Goal: Find contact information: Find contact information

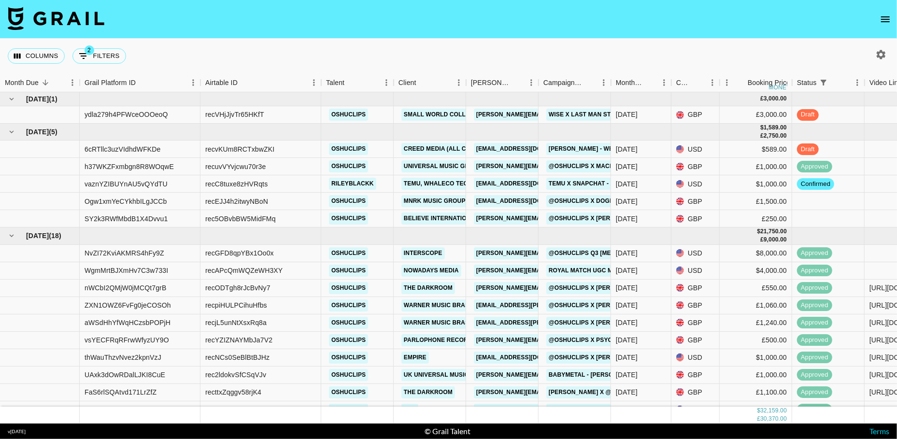
click at [888, 21] on icon "open drawer" at bounding box center [886, 20] width 12 height 12
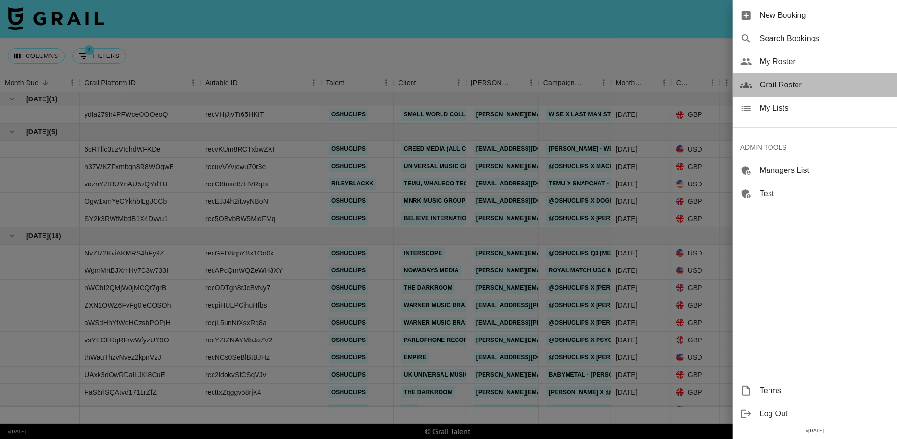
click at [801, 84] on span "Grail Roster" at bounding box center [825, 85] width 130 height 12
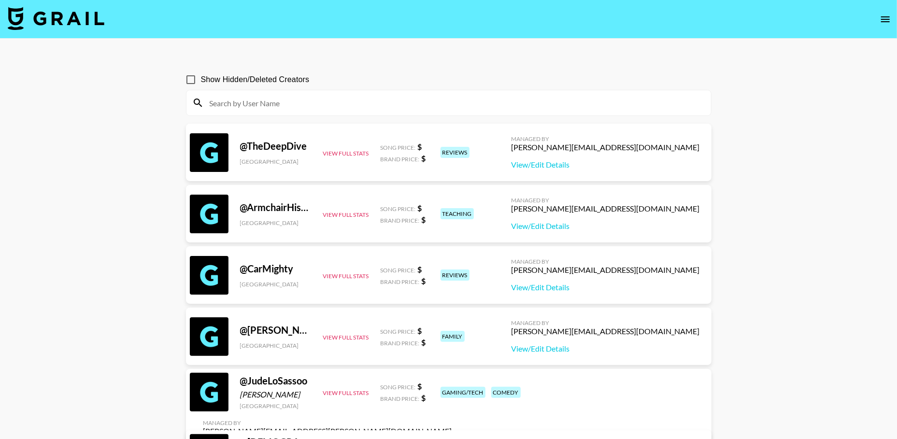
click at [455, 107] on input at bounding box center [455, 102] width 502 height 15
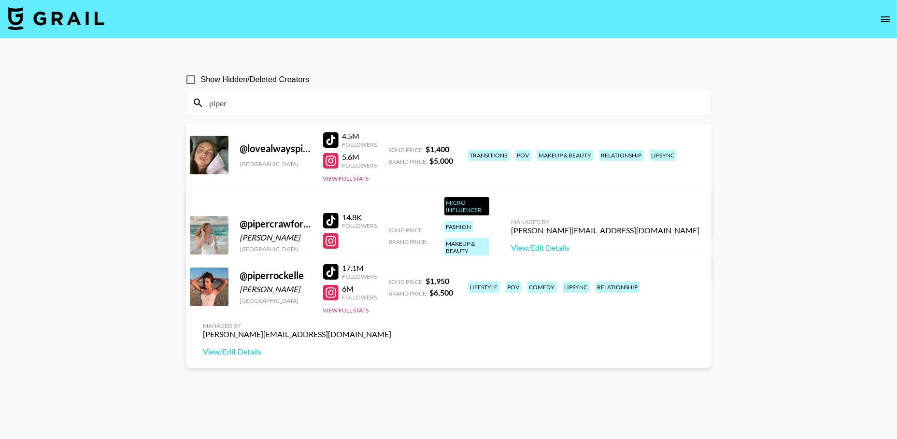
type input "piper"
click at [392, 330] on div "[PERSON_NAME][EMAIL_ADDRESS][DOMAIN_NAME]" at bounding box center [297, 335] width 188 height 10
copy div "[PERSON_NAME][EMAIL_ADDRESS][DOMAIN_NAME]"
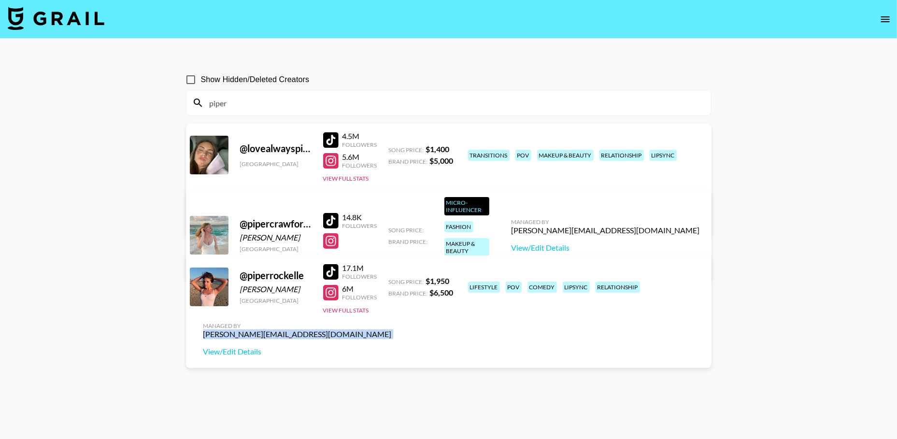
click at [266, 108] on input "piper" at bounding box center [455, 102] width 502 height 15
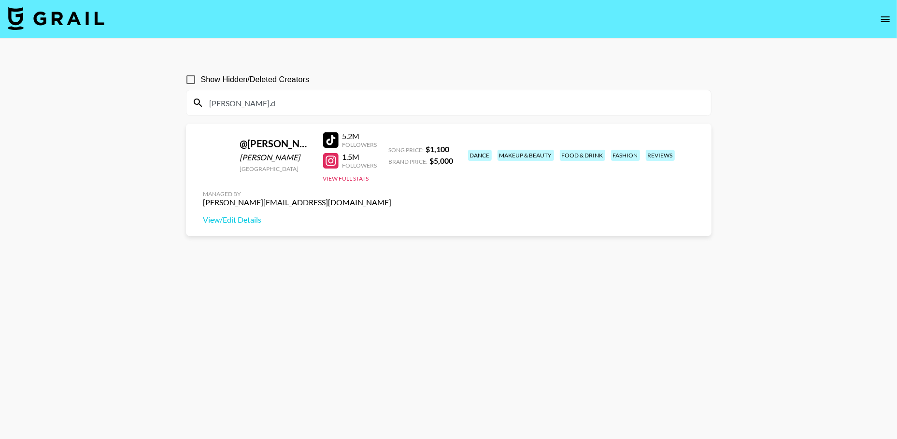
type input "[PERSON_NAME].d"
click at [256, 98] on input "[PERSON_NAME].d" at bounding box center [455, 102] width 502 height 15
type input "elliana"
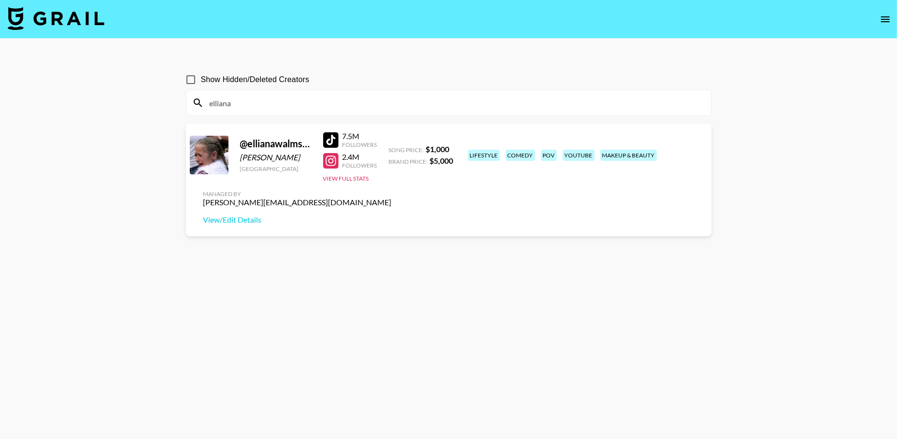
click at [443, 104] on input "elliana" at bounding box center [455, 102] width 502 height 15
type input "reifh"
click at [392, 198] on div "[PERSON_NAME][EMAIL_ADDRESS][DOMAIN_NAME]" at bounding box center [297, 203] width 188 height 10
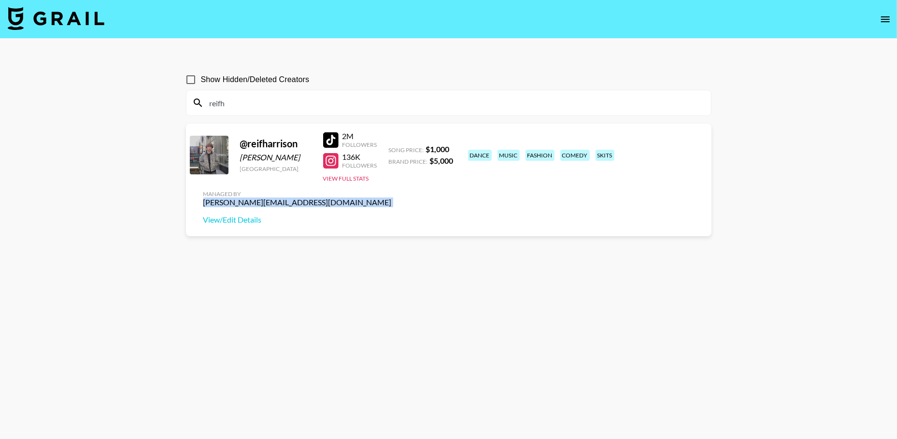
click at [392, 198] on div "[PERSON_NAME][EMAIL_ADDRESS][DOMAIN_NAME]" at bounding box center [297, 203] width 188 height 10
copy div "[PERSON_NAME][EMAIL_ADDRESS][DOMAIN_NAME]"
click at [261, 106] on input "reifh" at bounding box center [455, 102] width 502 height 15
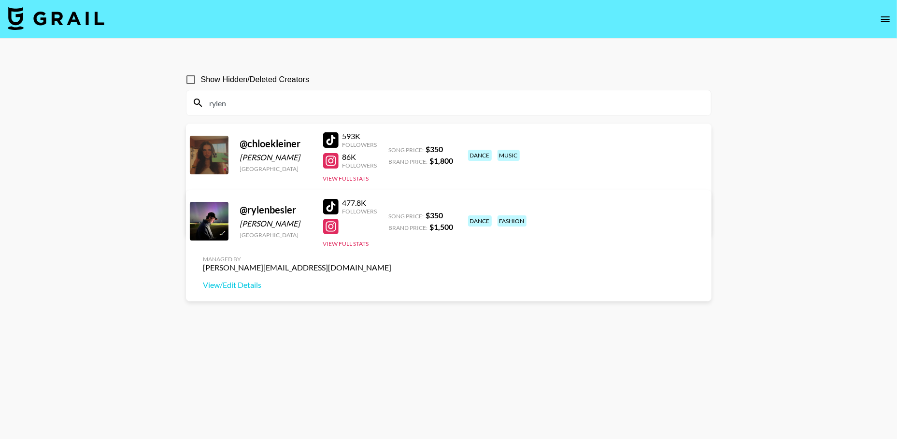
type input "rylen"
click at [392, 263] on div "[PERSON_NAME][EMAIL_ADDRESS][DOMAIN_NAME]" at bounding box center [297, 268] width 188 height 10
copy div "[PERSON_NAME][EMAIL_ADDRESS][DOMAIN_NAME]"
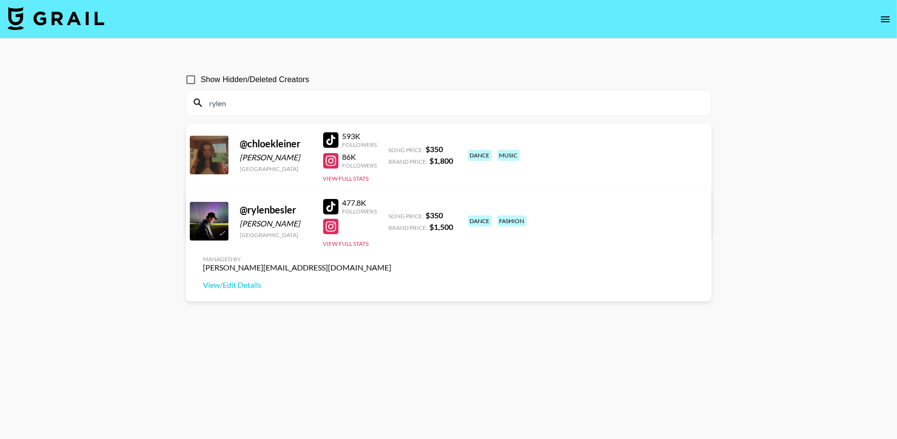
click at [273, 107] on input "rylen" at bounding box center [455, 102] width 502 height 15
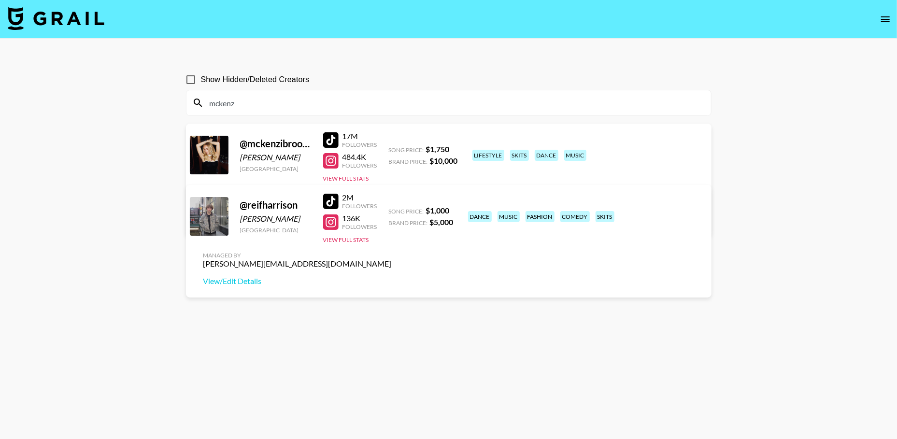
type input "mckenz"
click at [392, 198] on div "[PERSON_NAME][EMAIL_ADDRESS][DOMAIN_NAME]" at bounding box center [297, 203] width 188 height 10
click at [250, 109] on input "mckenz" at bounding box center [455, 102] width 502 height 15
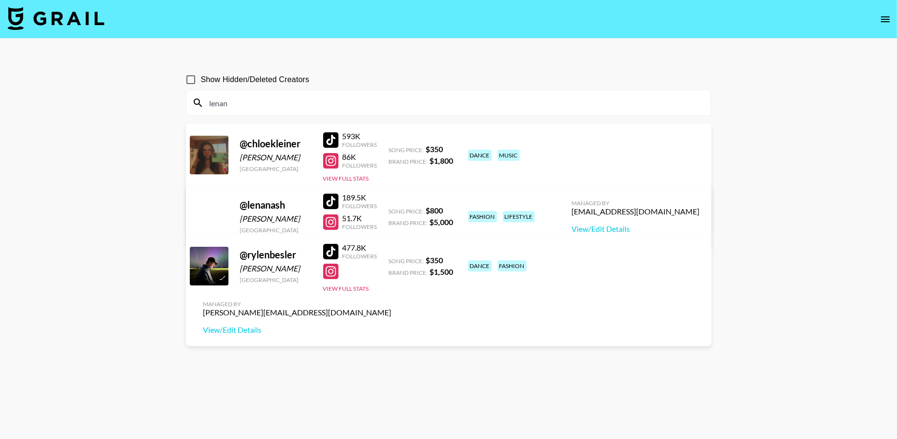
type input "lenan"
click at [674, 214] on div "[EMAIL_ADDRESS][DOMAIN_NAME]" at bounding box center [636, 212] width 128 height 10
copy div "[EMAIL_ADDRESS][DOMAIN_NAME]"
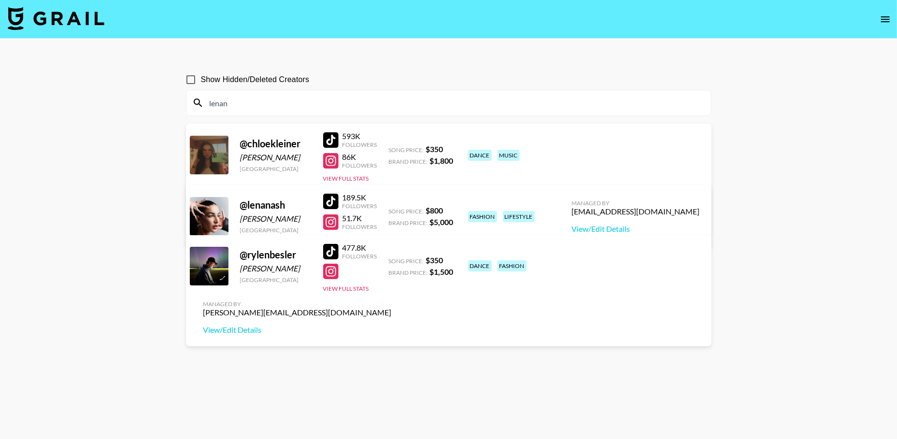
click at [278, 103] on input "lenan" at bounding box center [455, 102] width 502 height 15
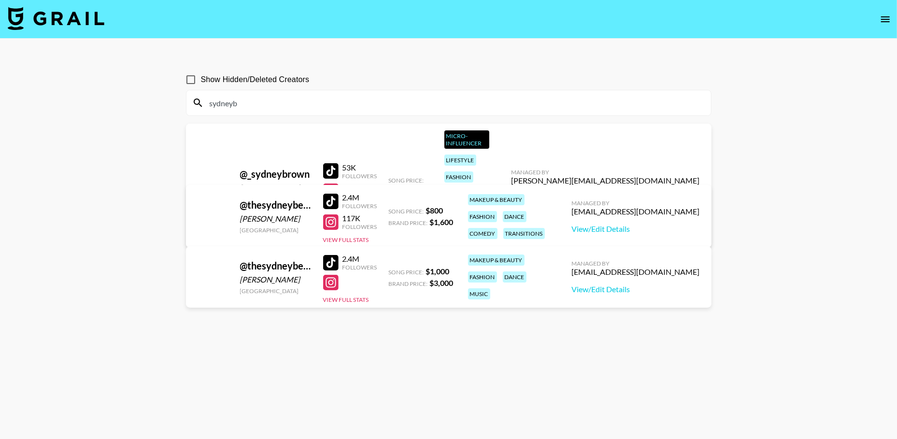
type input "sydneyb"
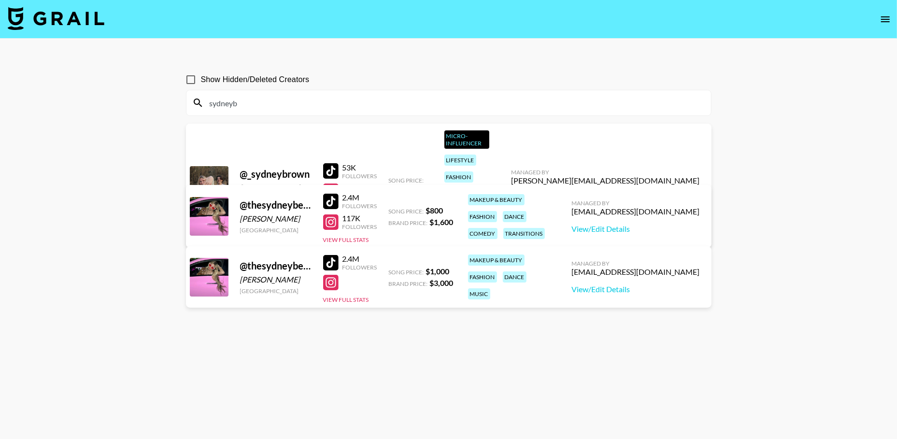
click at [658, 207] on div "[EMAIL_ADDRESS][DOMAIN_NAME]" at bounding box center [636, 212] width 128 height 10
copy div "[EMAIL_ADDRESS][DOMAIN_NAME]"
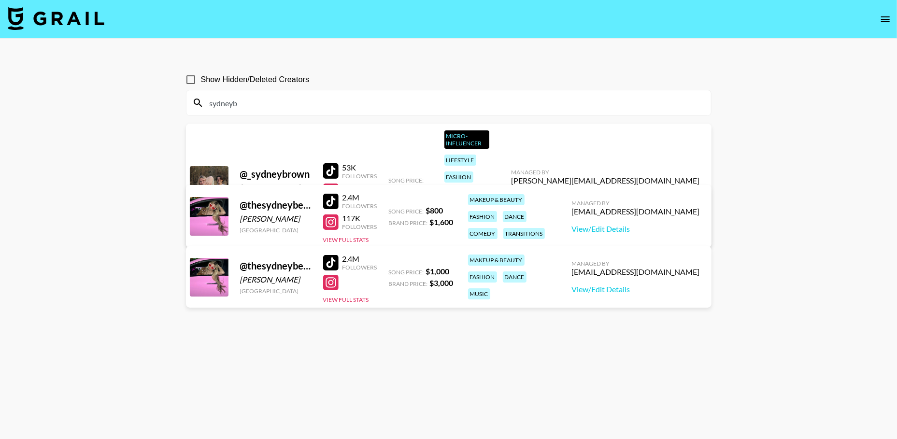
click at [315, 98] on input "sydneyb" at bounding box center [455, 102] width 502 height 15
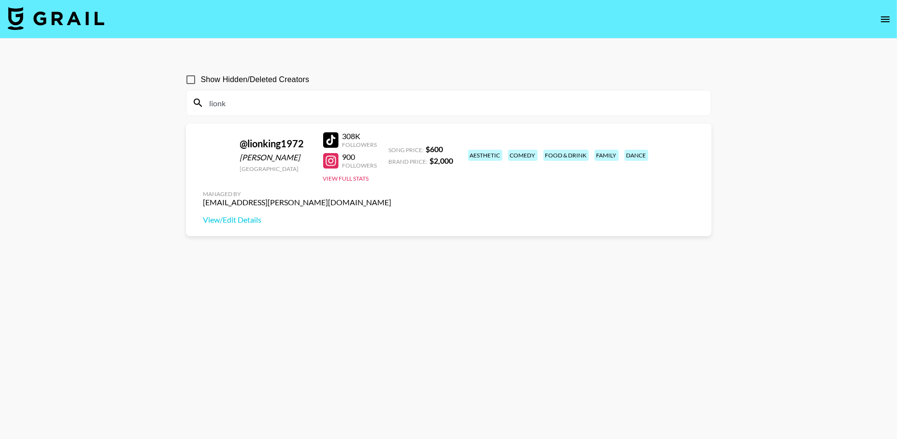
type input "lionk"
click at [400, 183] on div "Managed By [EMAIL_ADDRESS][PERSON_NAME][DOMAIN_NAME] View/Edit Details" at bounding box center [298, 208] width 204 height 50
click at [392, 198] on div "[EMAIL_ADDRESS][PERSON_NAME][DOMAIN_NAME]" at bounding box center [297, 203] width 188 height 10
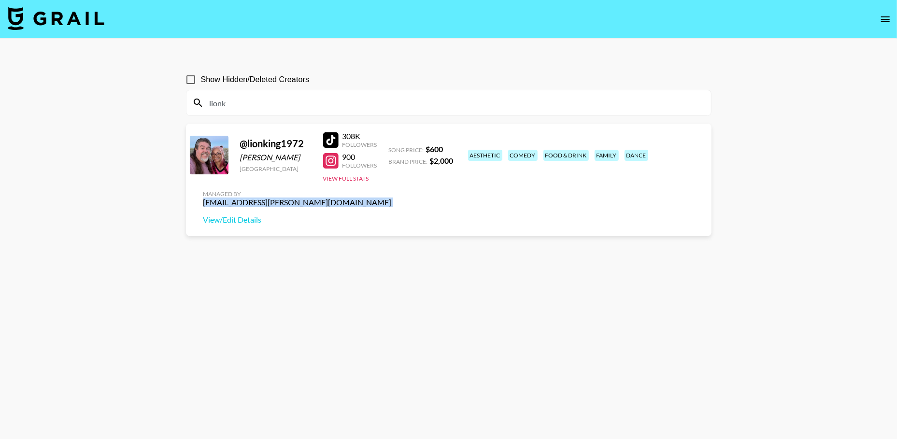
copy div "[EMAIL_ADDRESS][PERSON_NAME][DOMAIN_NAME]"
click at [533, 109] on input "lionk" at bounding box center [455, 102] width 502 height 15
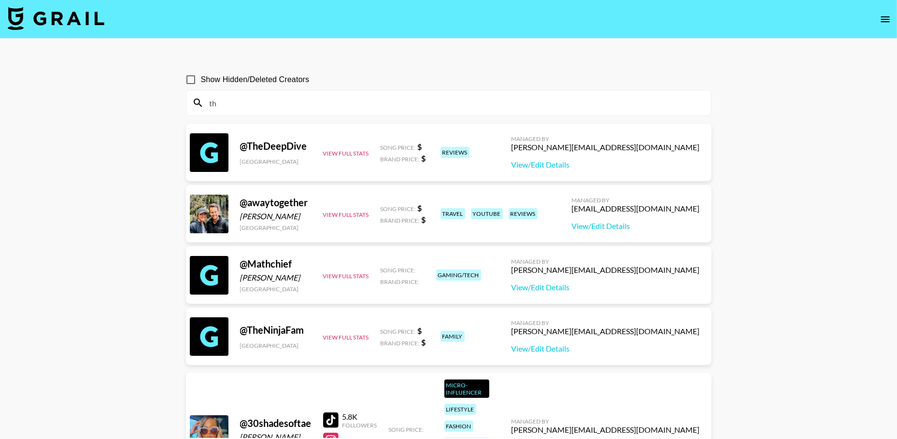
type input "t"
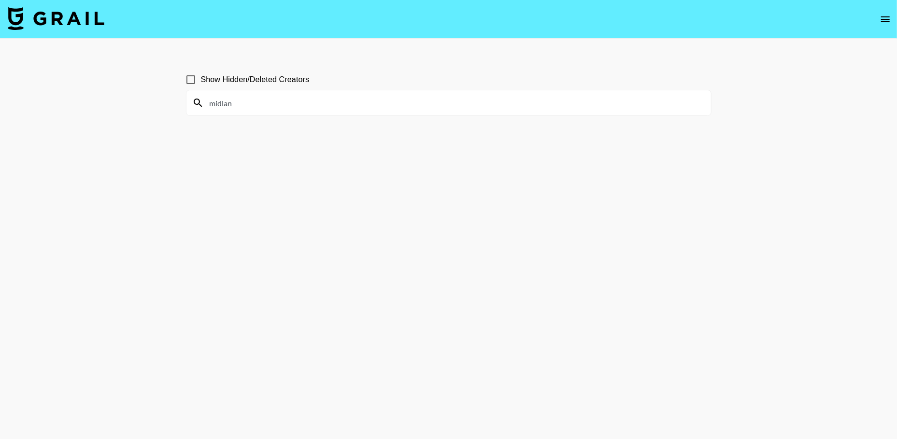
type input "midlan"
